Goal: Information Seeking & Learning: Learn about a topic

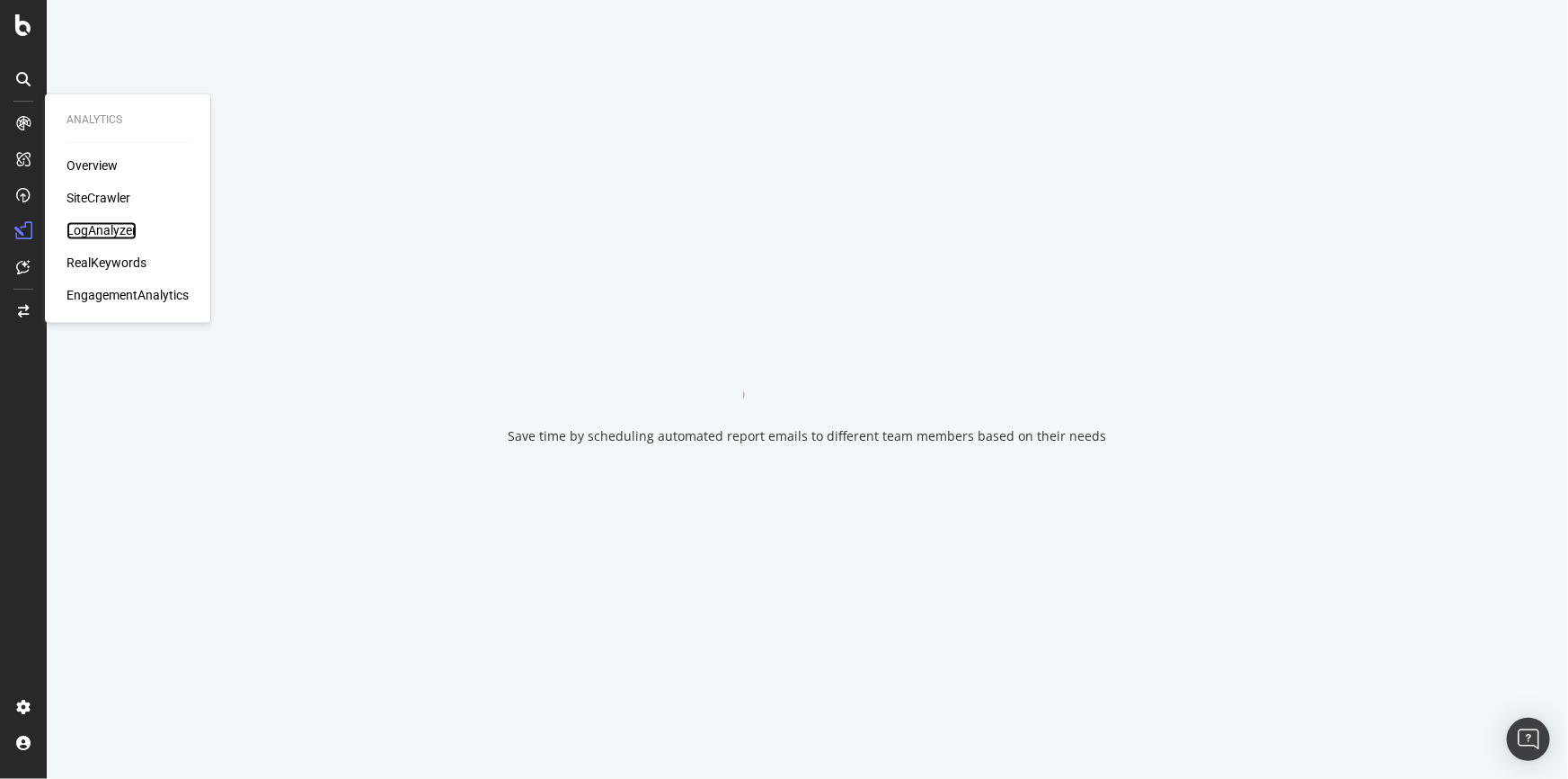
click at [108, 225] on div "LogAnalyzer" at bounding box center [102, 231] width 70 height 18
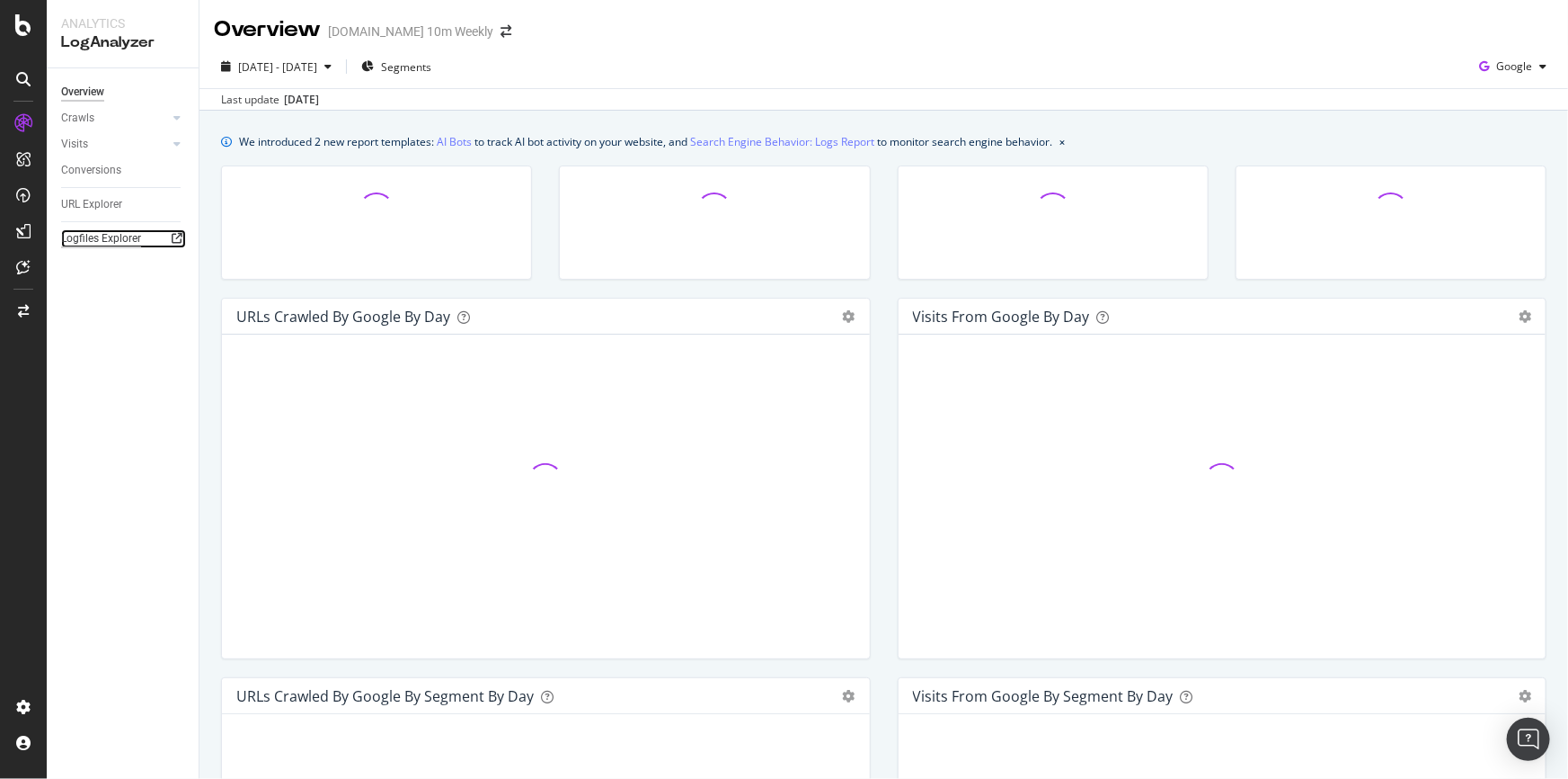
click at [106, 240] on div "Logfiles Explorer" at bounding box center [101, 239] width 80 height 19
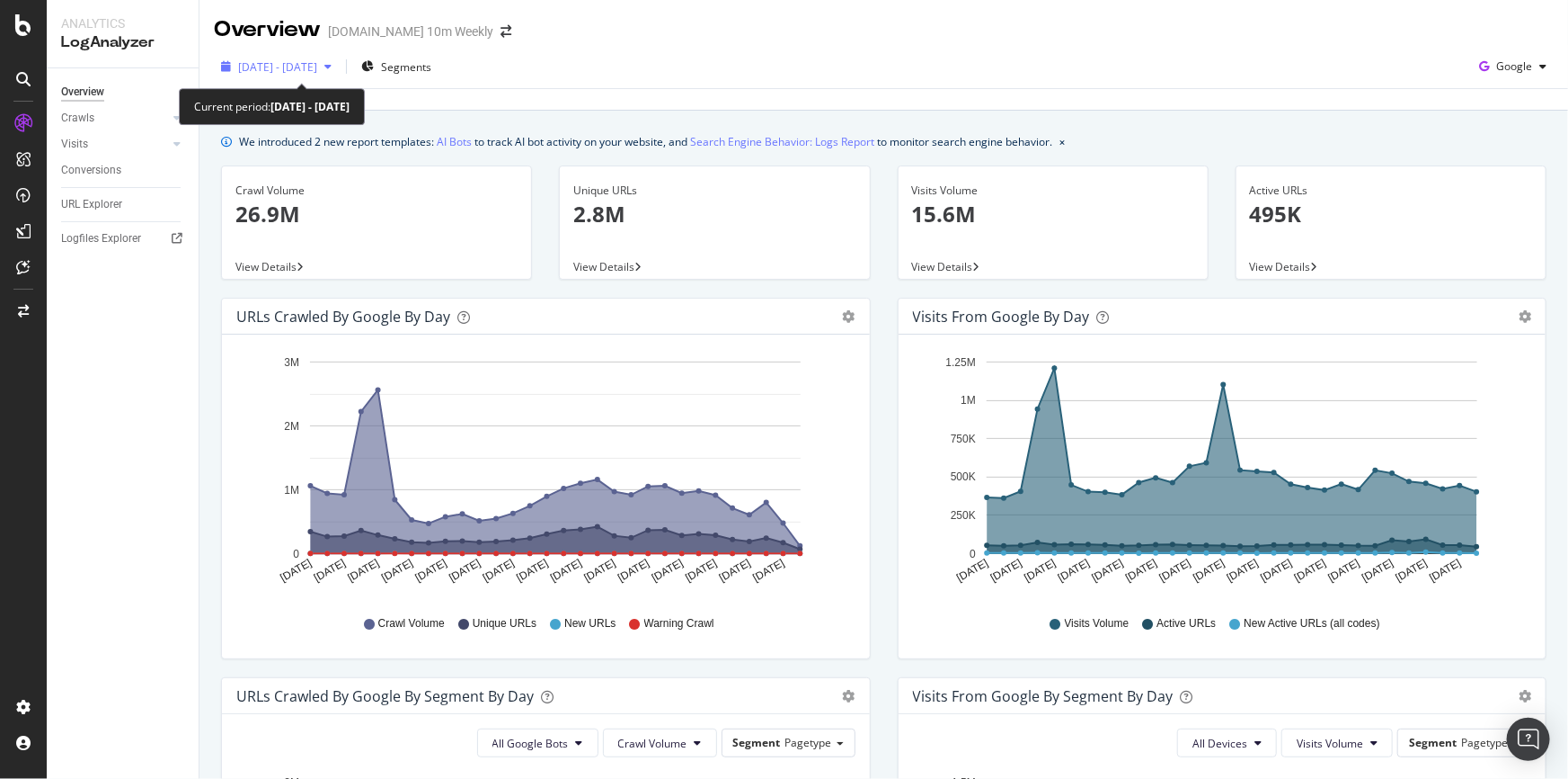
click at [339, 73] on div "2025 Aug. 29th - Sep. 27th" at bounding box center [276, 67] width 125 height 27
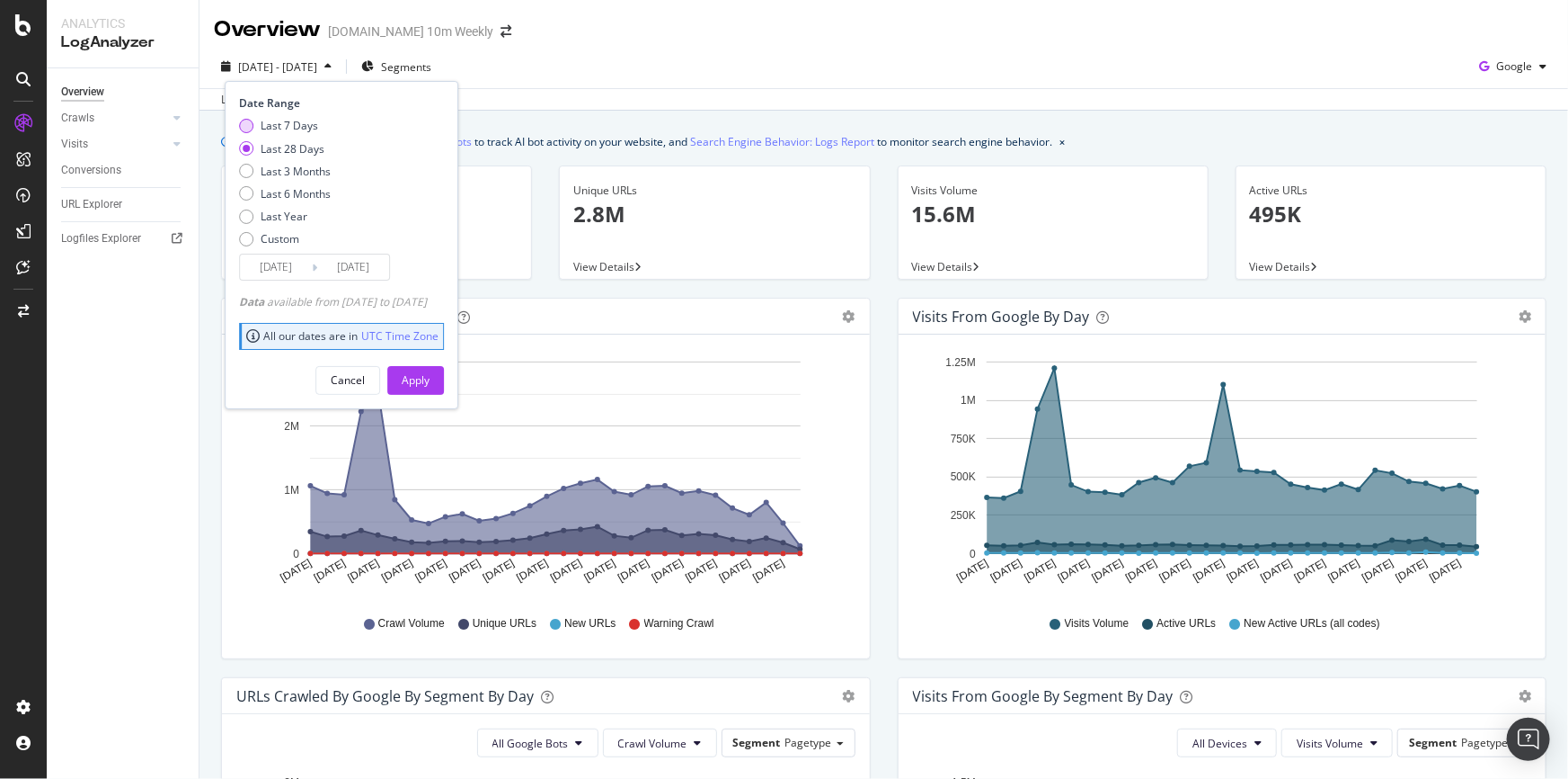
click at [311, 117] on div "Last 7 Days" at bounding box center [290, 125] width 58 height 15
type input "2025/09/21"
click at [430, 381] on div "Apply" at bounding box center [415, 380] width 28 height 15
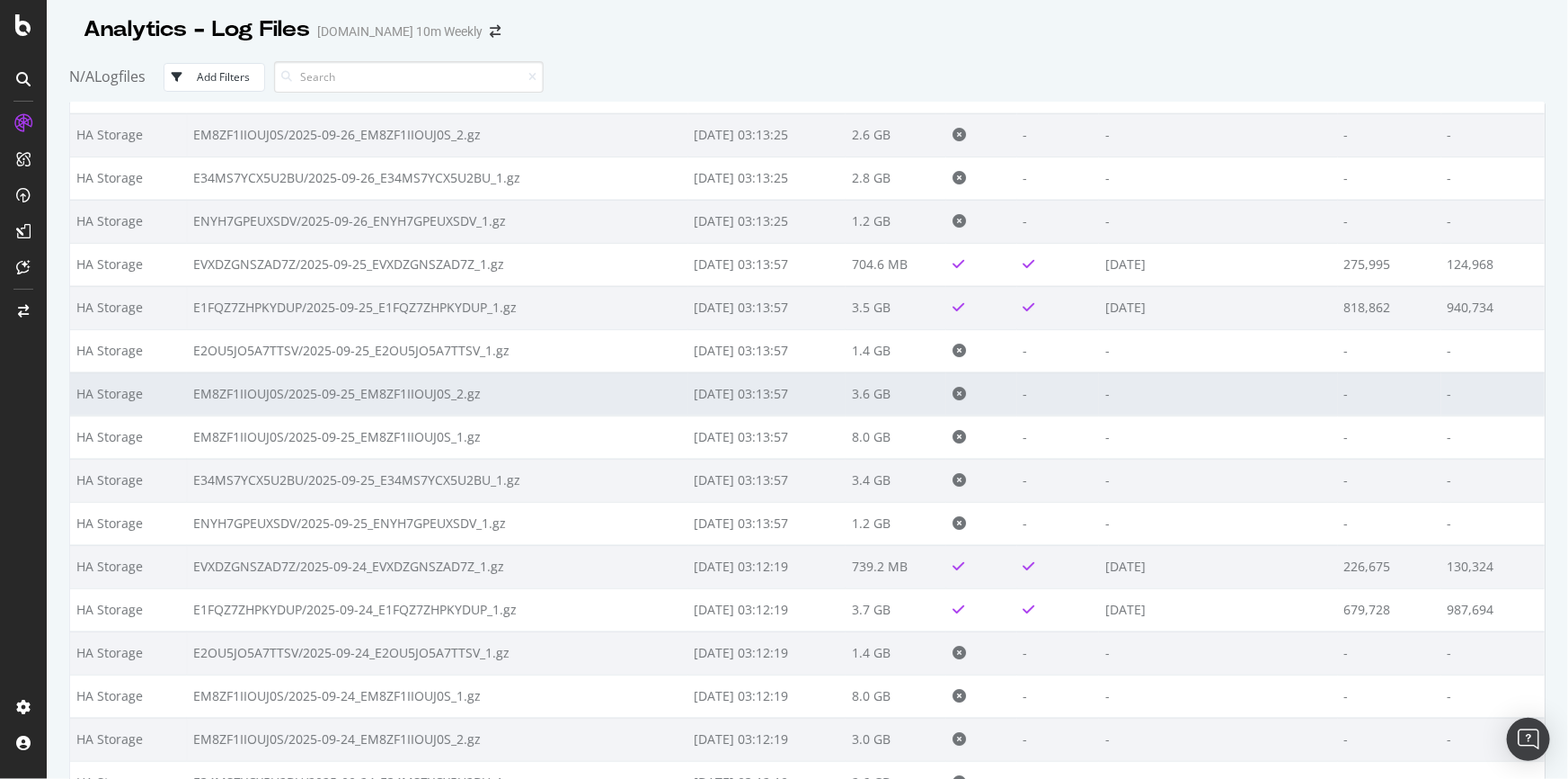
scroll to position [817, 0]
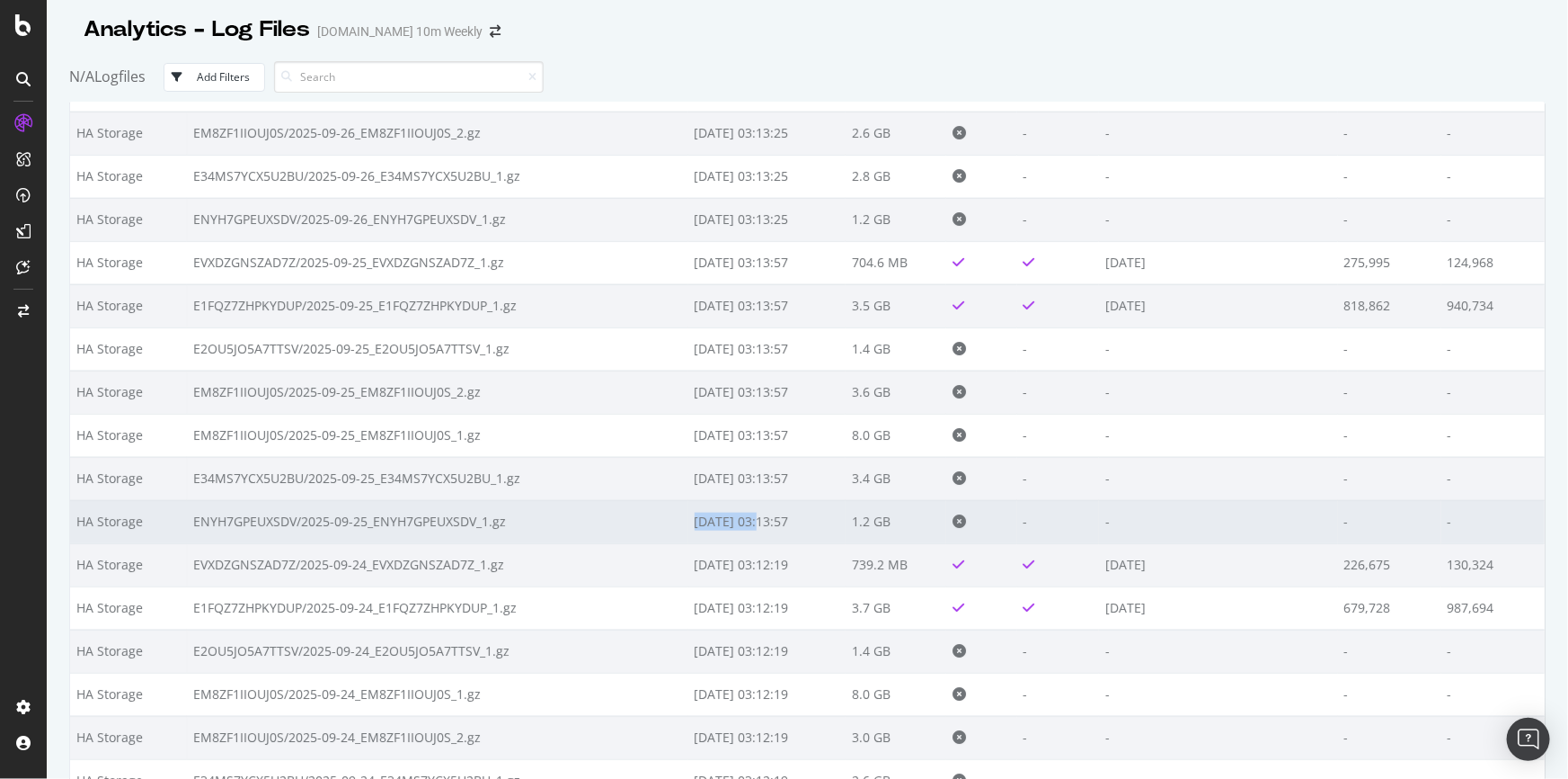
copy td "[DATE]"
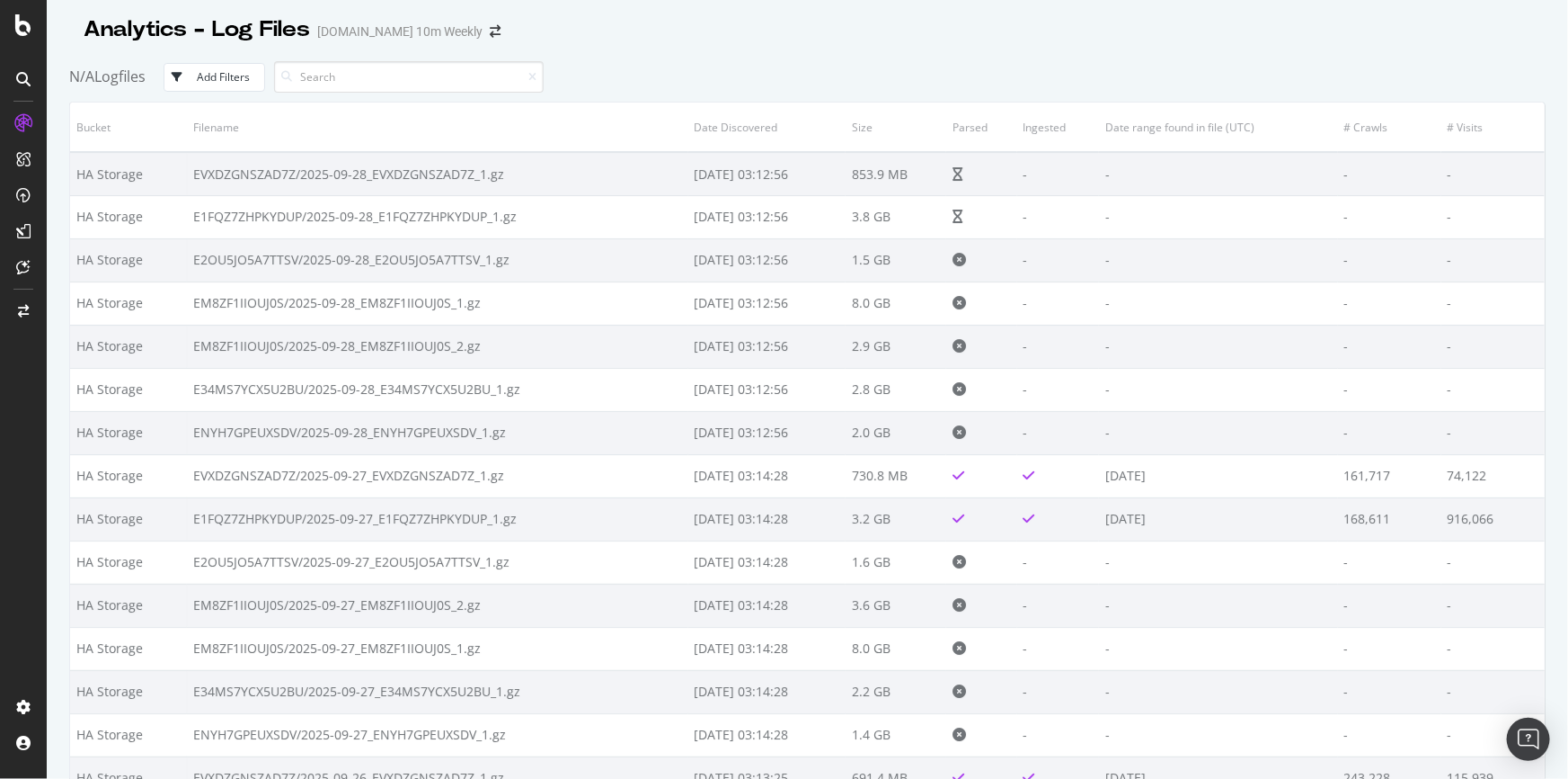
drag, startPoint x: 671, startPoint y: 518, endPoint x: 738, endPoint y: 527, distance: 67.6
